Goal: Information Seeking & Learning: Learn about a topic

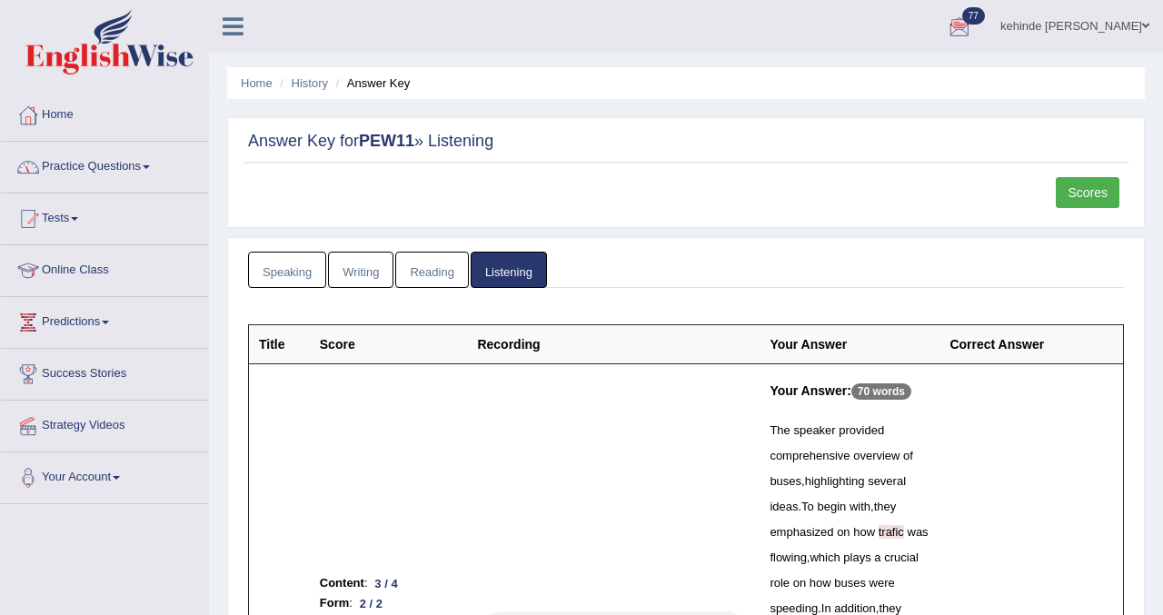
click at [84, 169] on link "Practice Questions" at bounding box center [104, 164] width 207 height 45
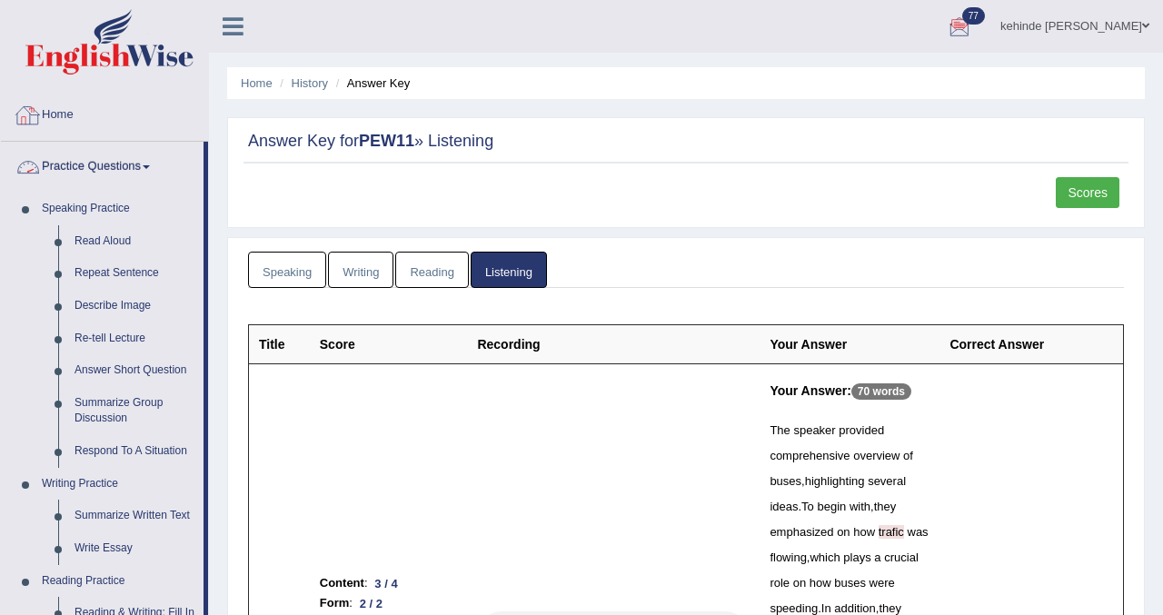
click at [64, 118] on link "Home" at bounding box center [104, 112] width 207 height 45
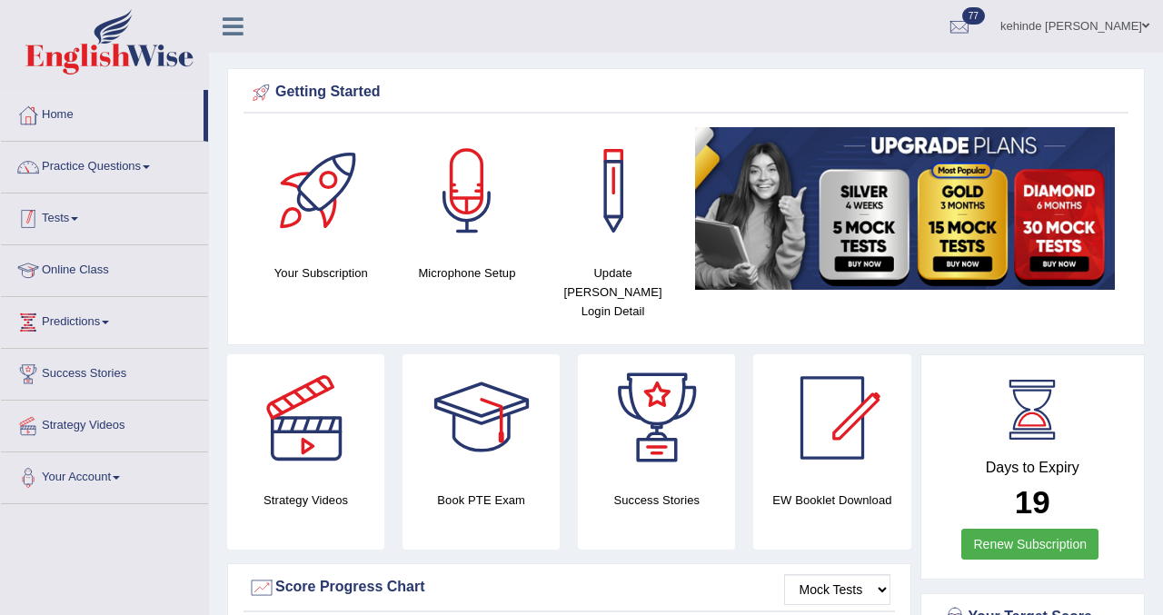
click at [57, 222] on link "Tests" at bounding box center [104, 215] width 207 height 45
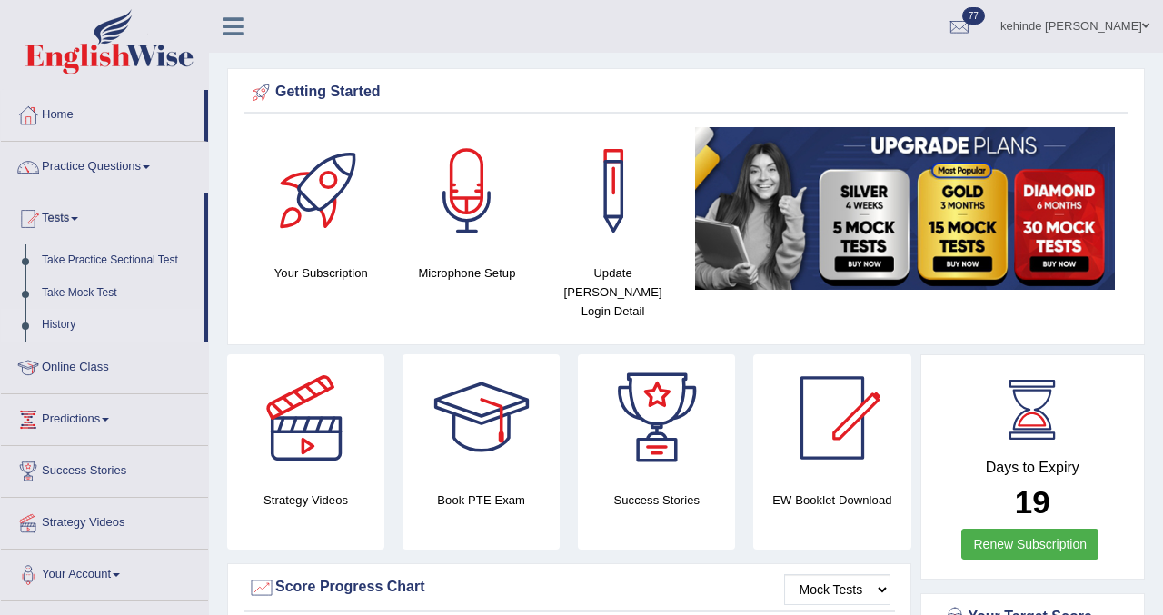
click at [63, 318] on link "History" at bounding box center [119, 325] width 170 height 33
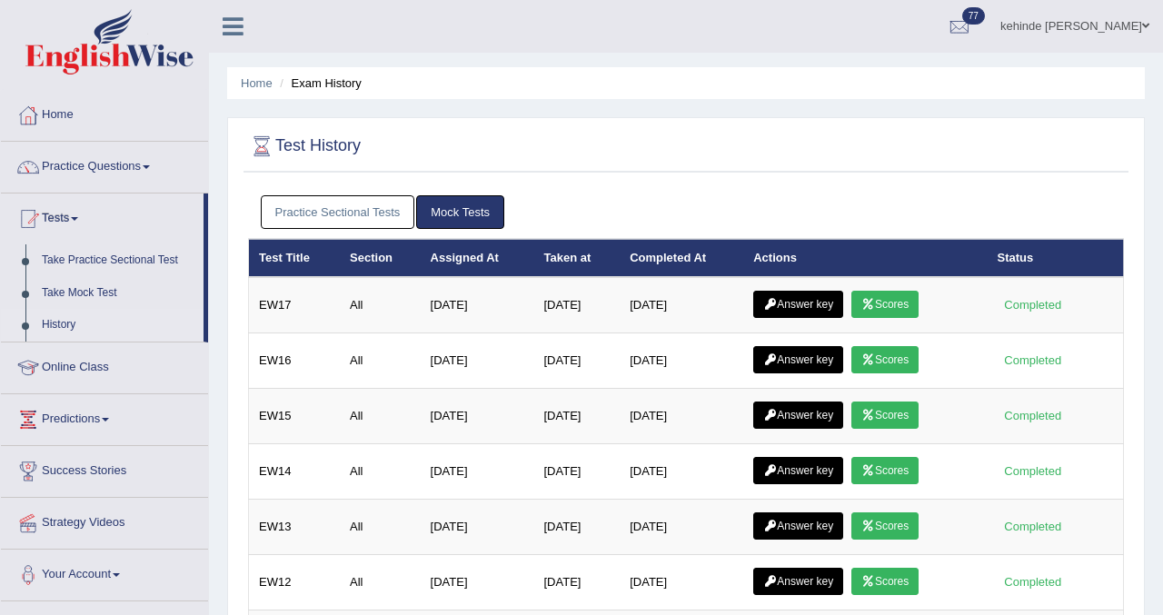
click at [60, 322] on link "History" at bounding box center [119, 325] width 170 height 33
click at [76, 294] on link "Take Mock Test" at bounding box center [119, 293] width 170 height 33
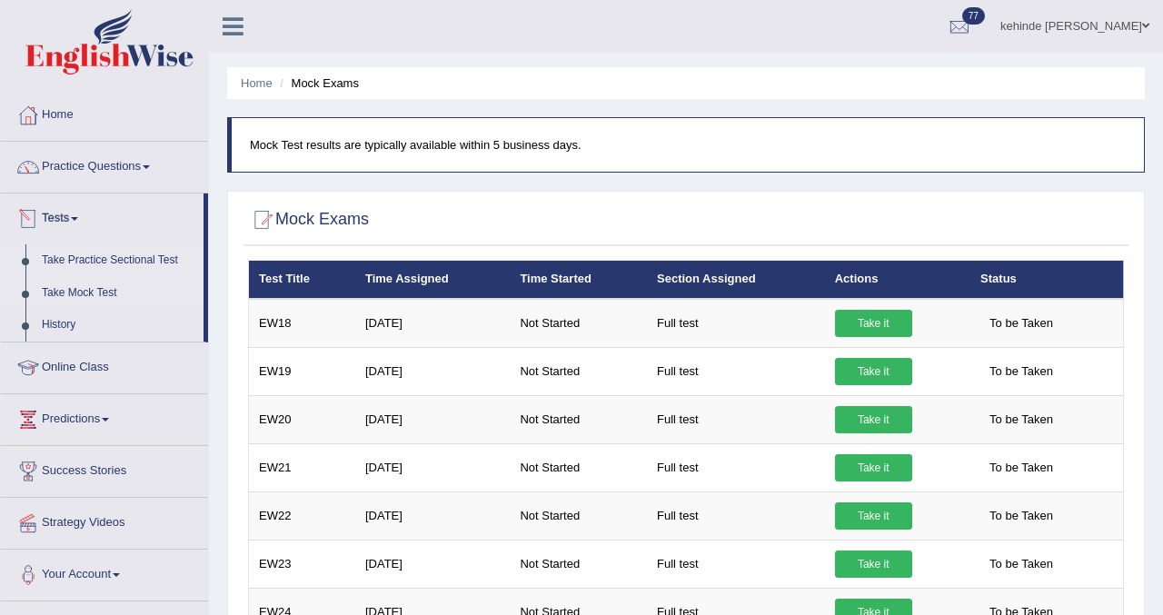
click at [45, 261] on link "Take Practice Sectional Test" at bounding box center [119, 260] width 170 height 33
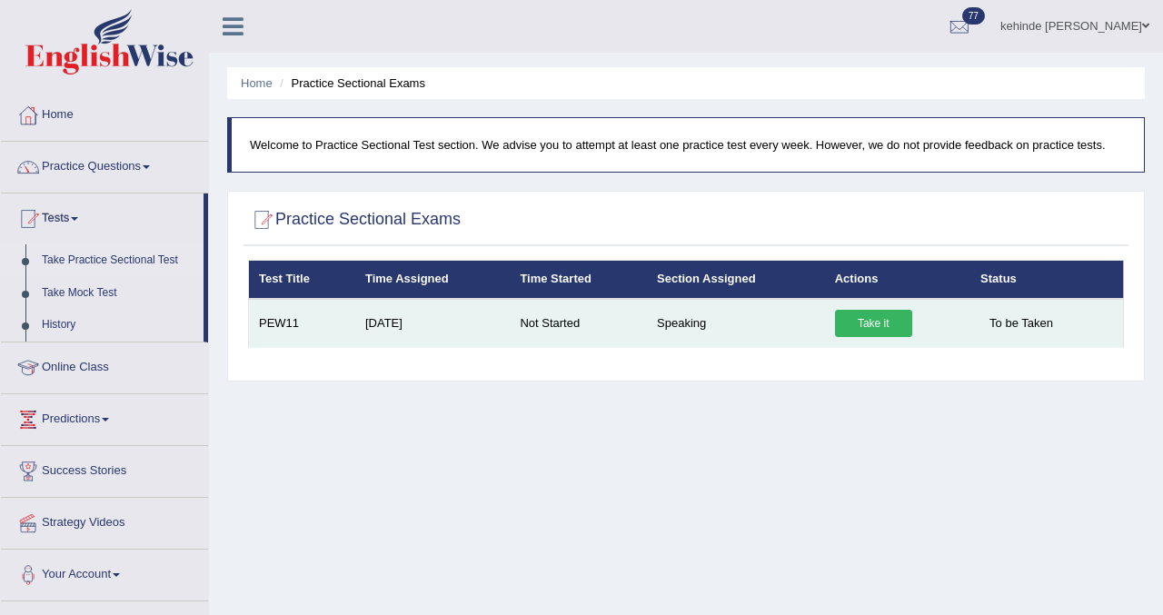
click at [880, 319] on link "Take it" at bounding box center [873, 323] width 77 height 27
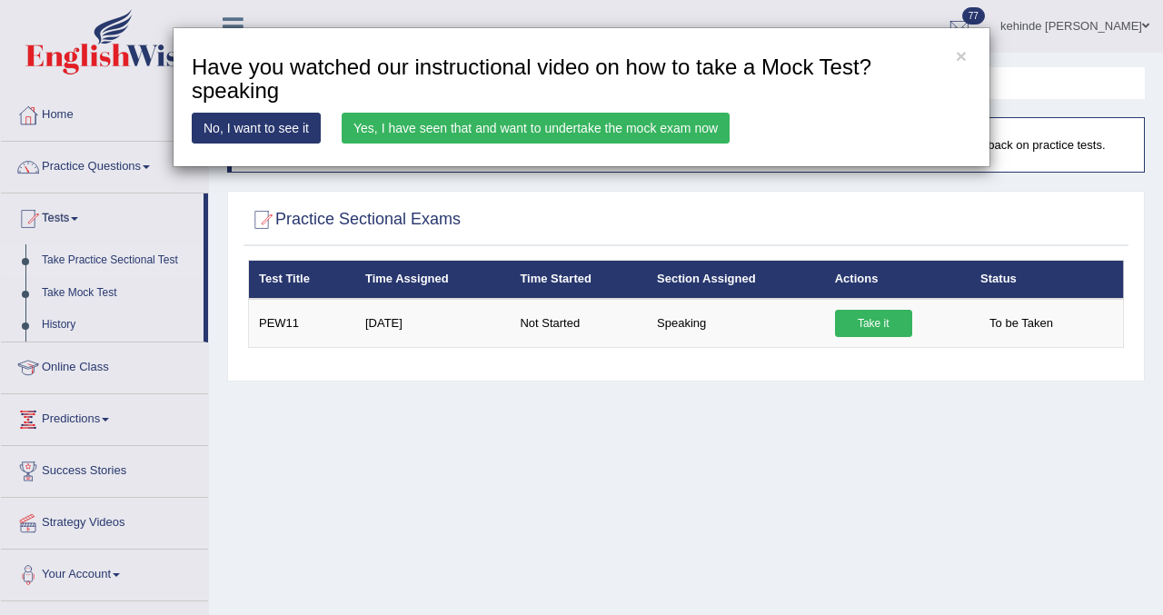
click at [635, 134] on link "Yes, I have seen that and want to undertake the mock exam now" at bounding box center [536, 128] width 388 height 31
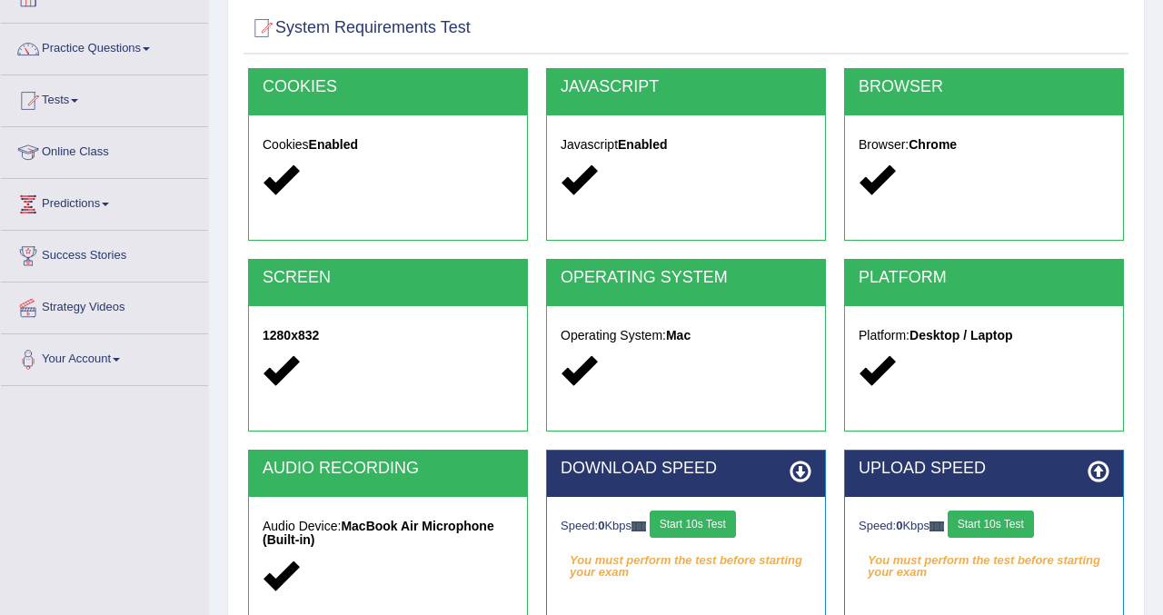
scroll to position [145, 0]
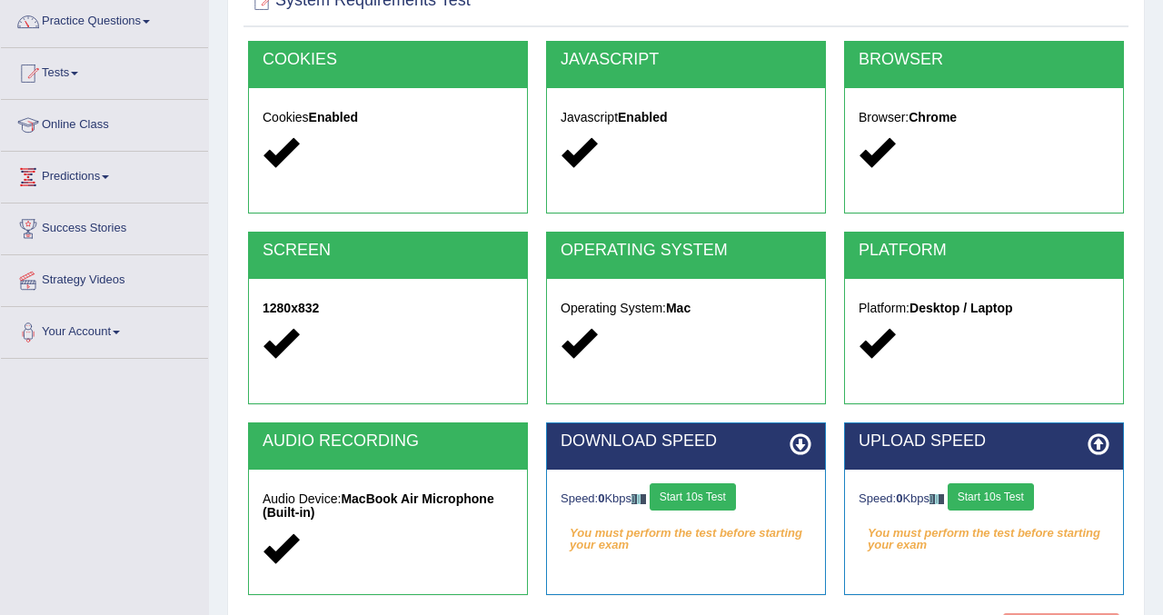
click at [718, 496] on button "Start 10s Test" at bounding box center [692, 496] width 86 height 27
click at [995, 492] on button "Start 10s Test" at bounding box center [990, 496] width 86 height 27
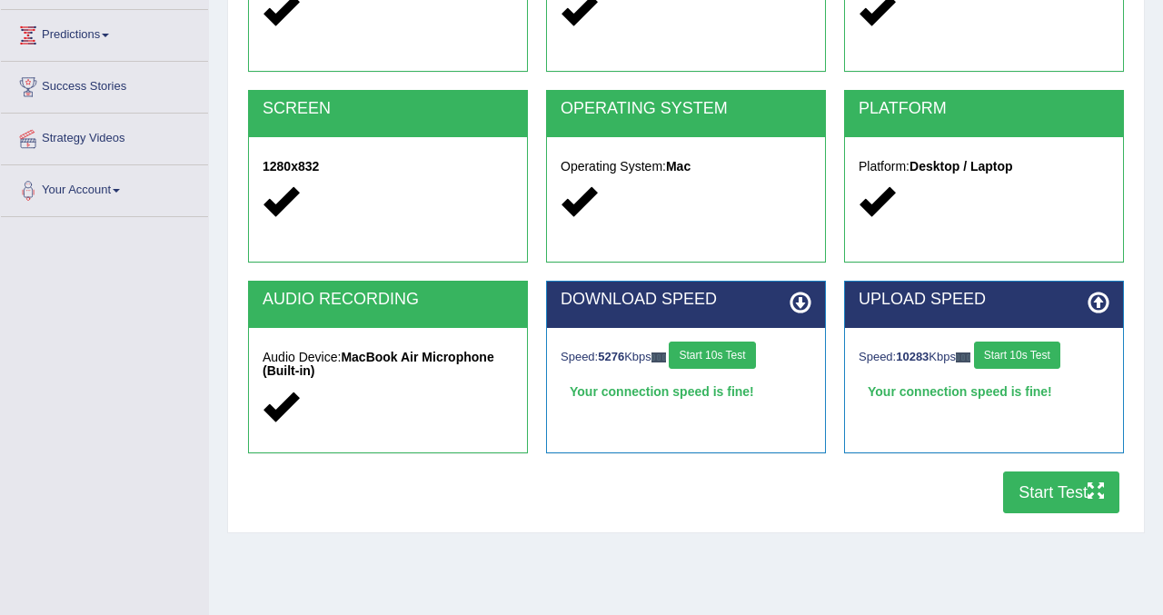
scroll to position [291, 0]
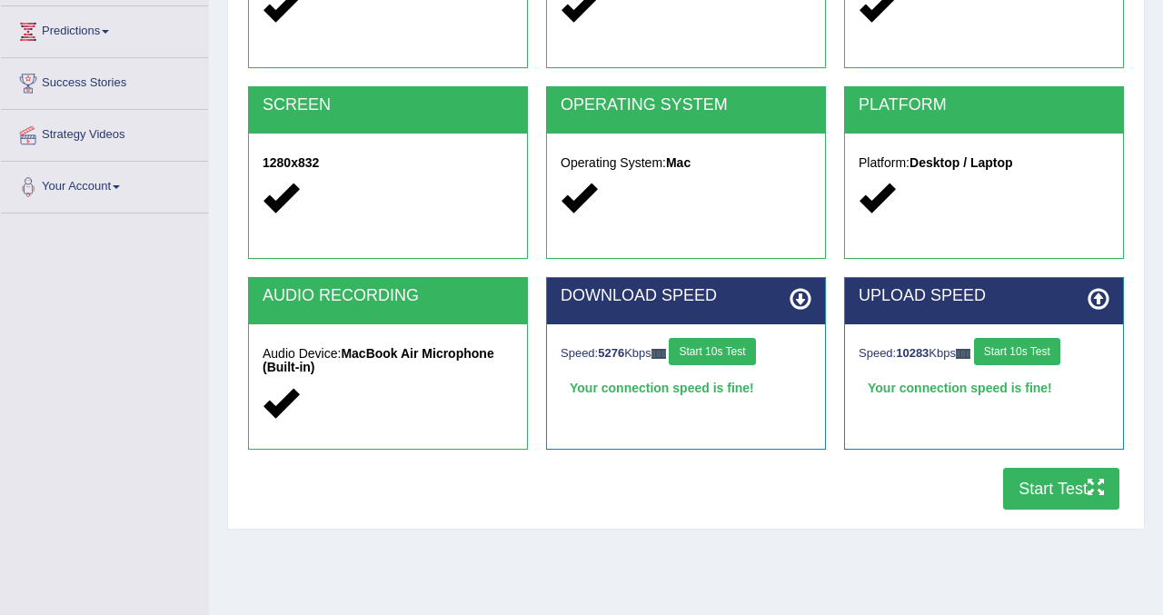
click at [1029, 483] on button "Start Test" at bounding box center [1061, 489] width 116 height 42
